Goal: Information Seeking & Learning: Learn about a topic

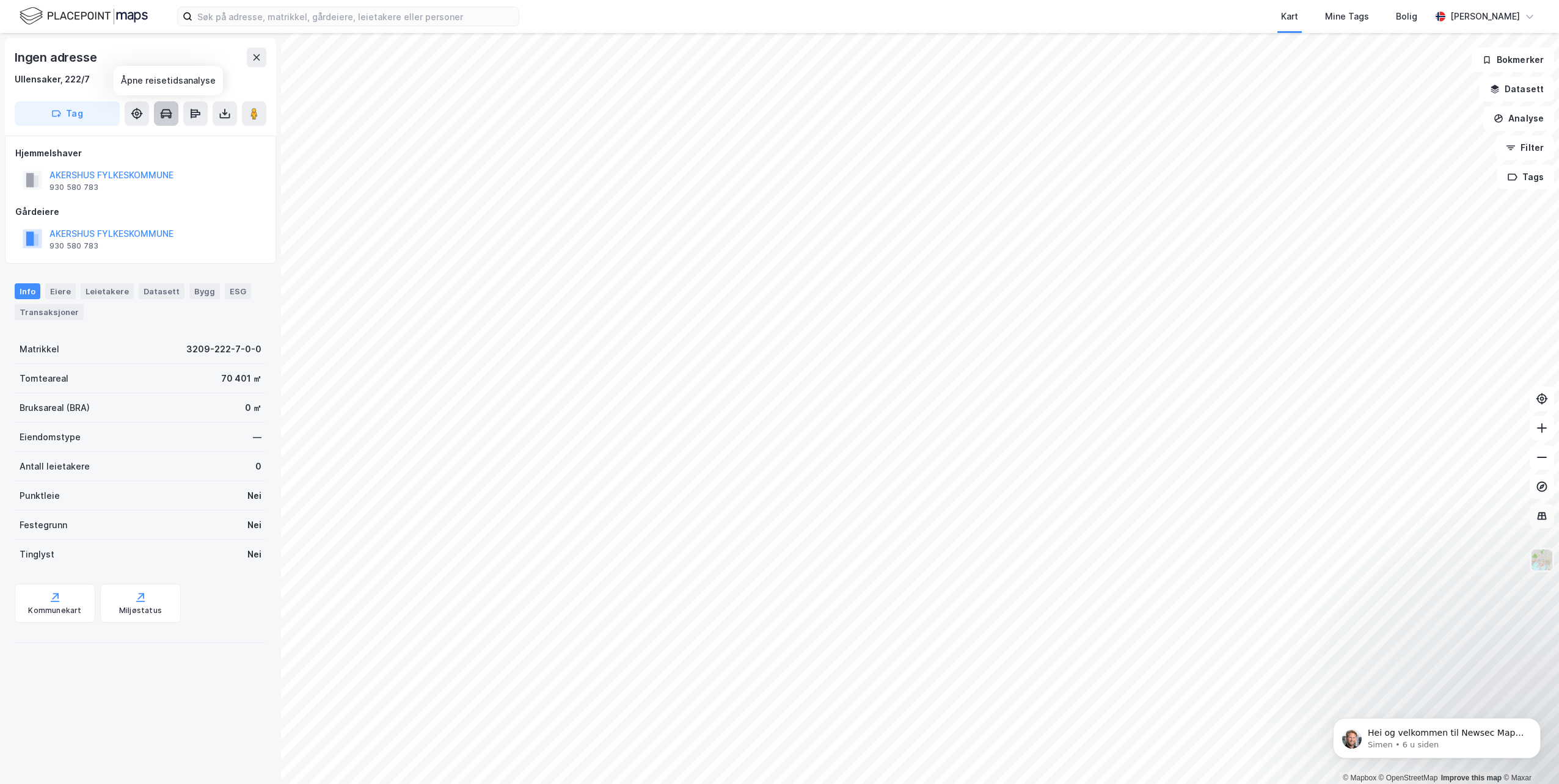
click at [163, 104] on button at bounding box center [166, 114] width 25 height 25
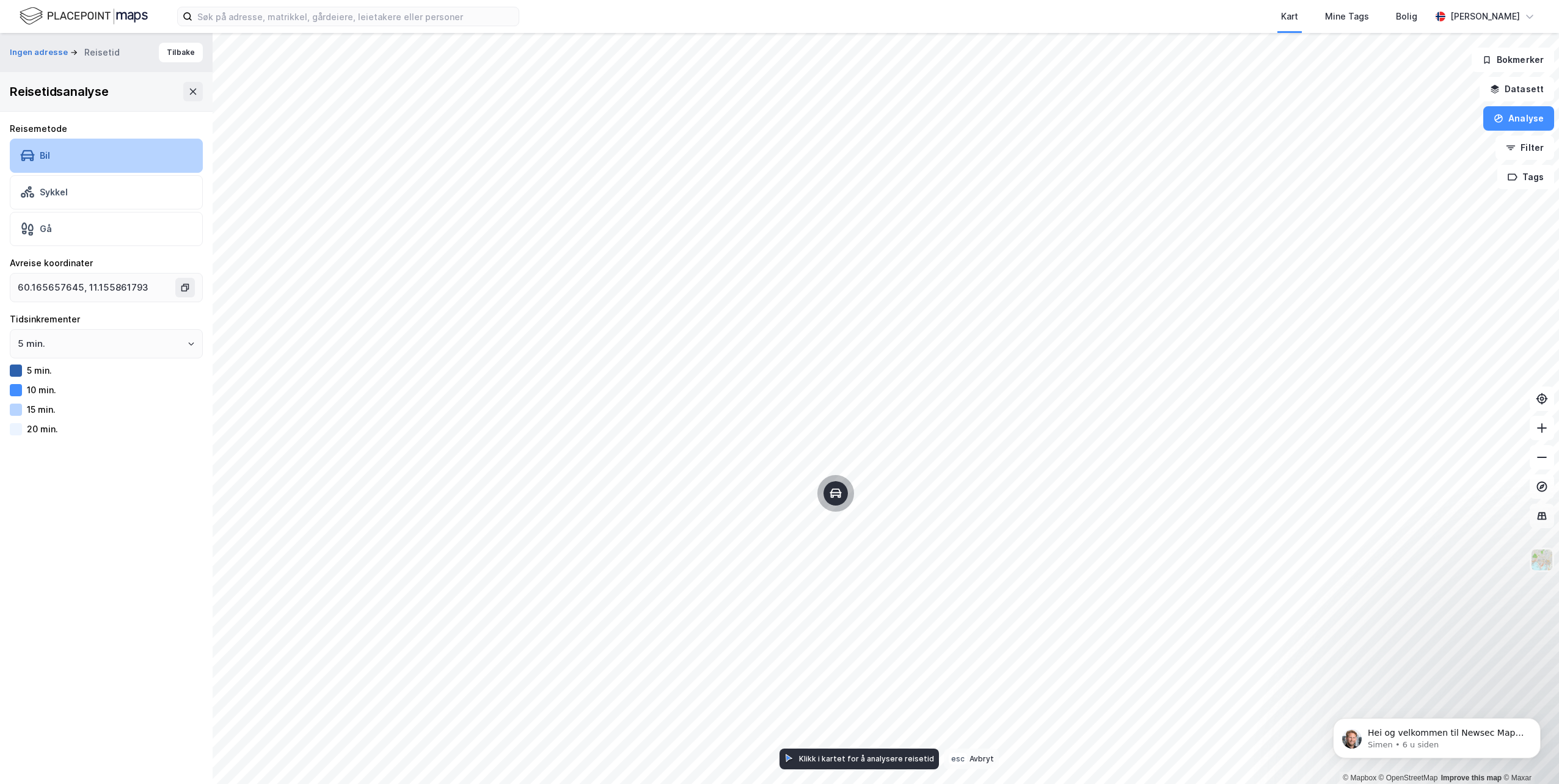
click at [41, 152] on div "Bil" at bounding box center [45, 155] width 10 height 10
click at [60, 202] on div "Sykkel" at bounding box center [106, 192] width 193 height 34
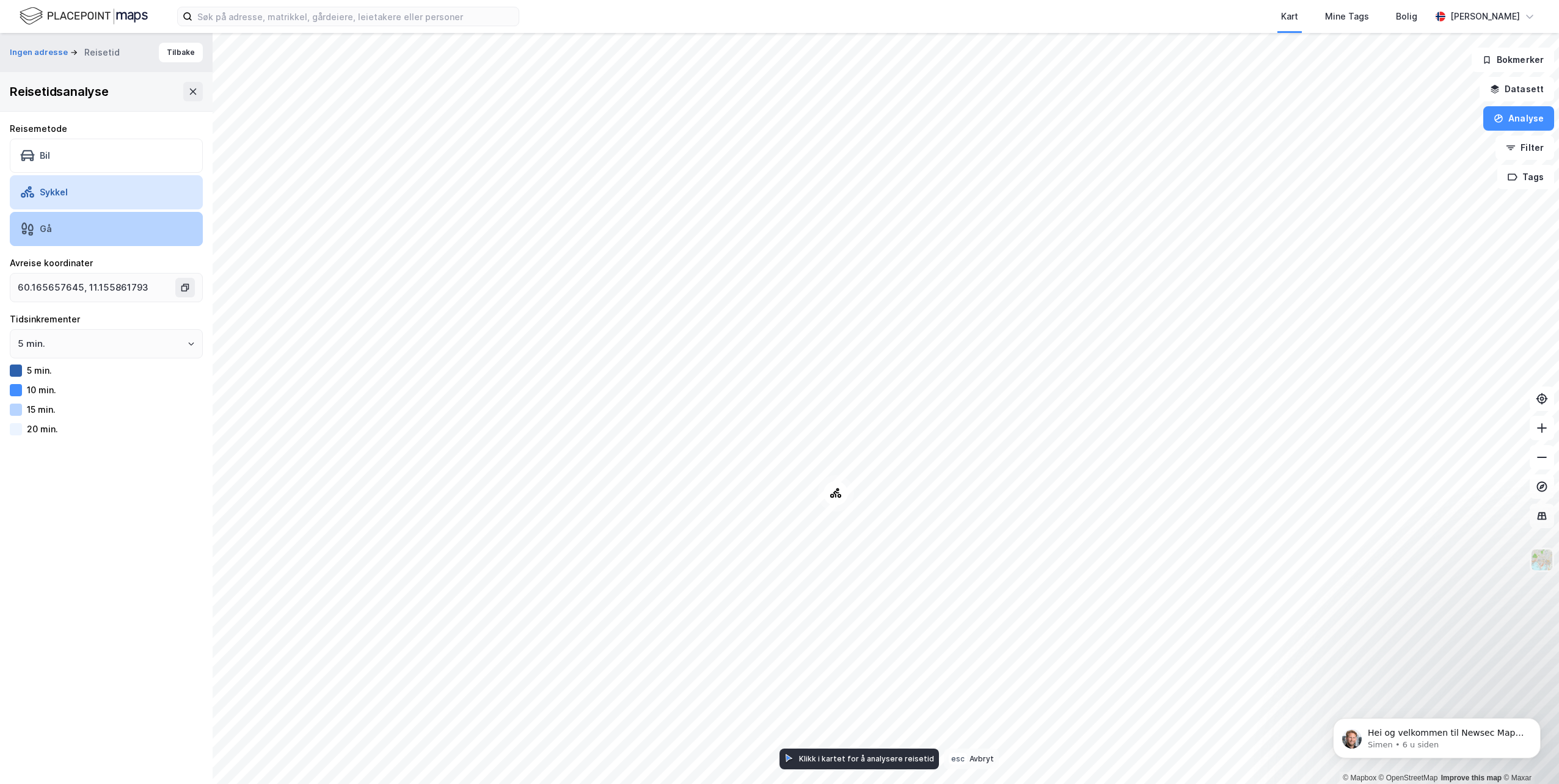
click at [66, 224] on div "Gå" at bounding box center [106, 229] width 193 height 34
